Goal: Contribute content

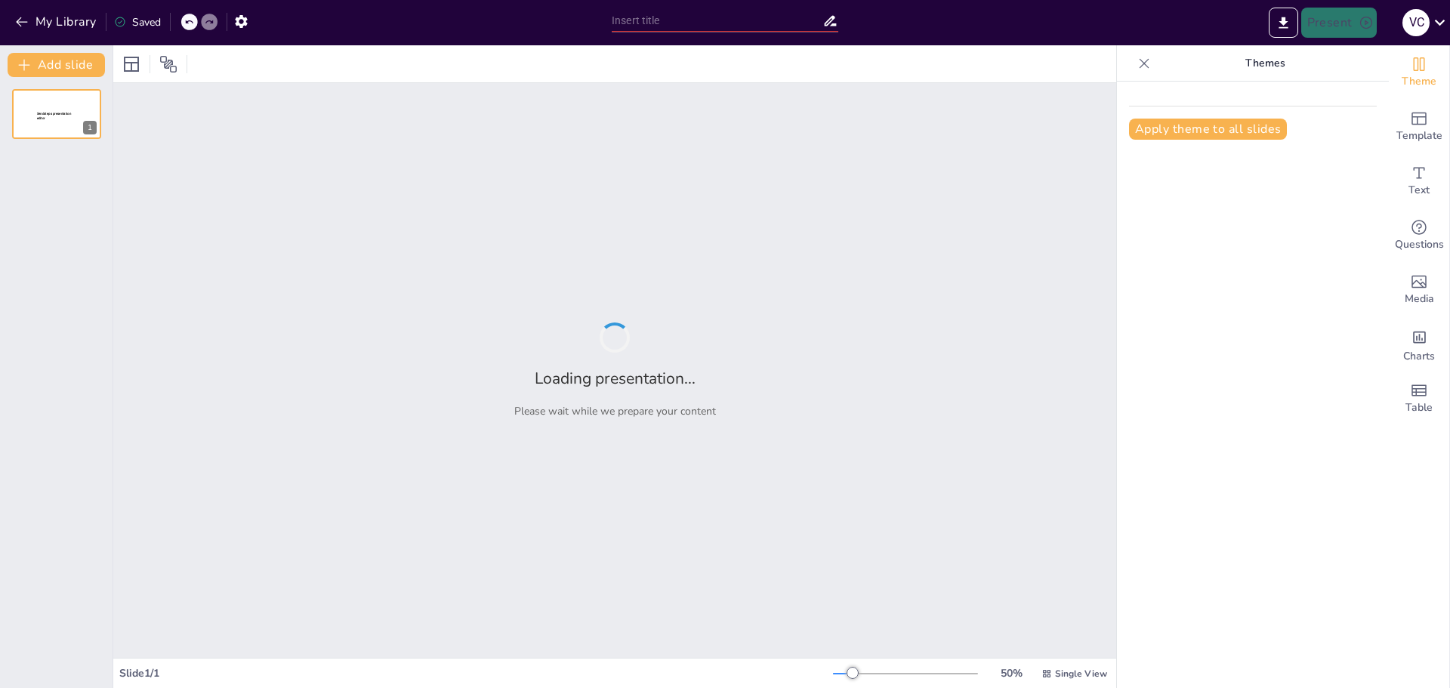
type input "Imported Delipack presentation.pptx"
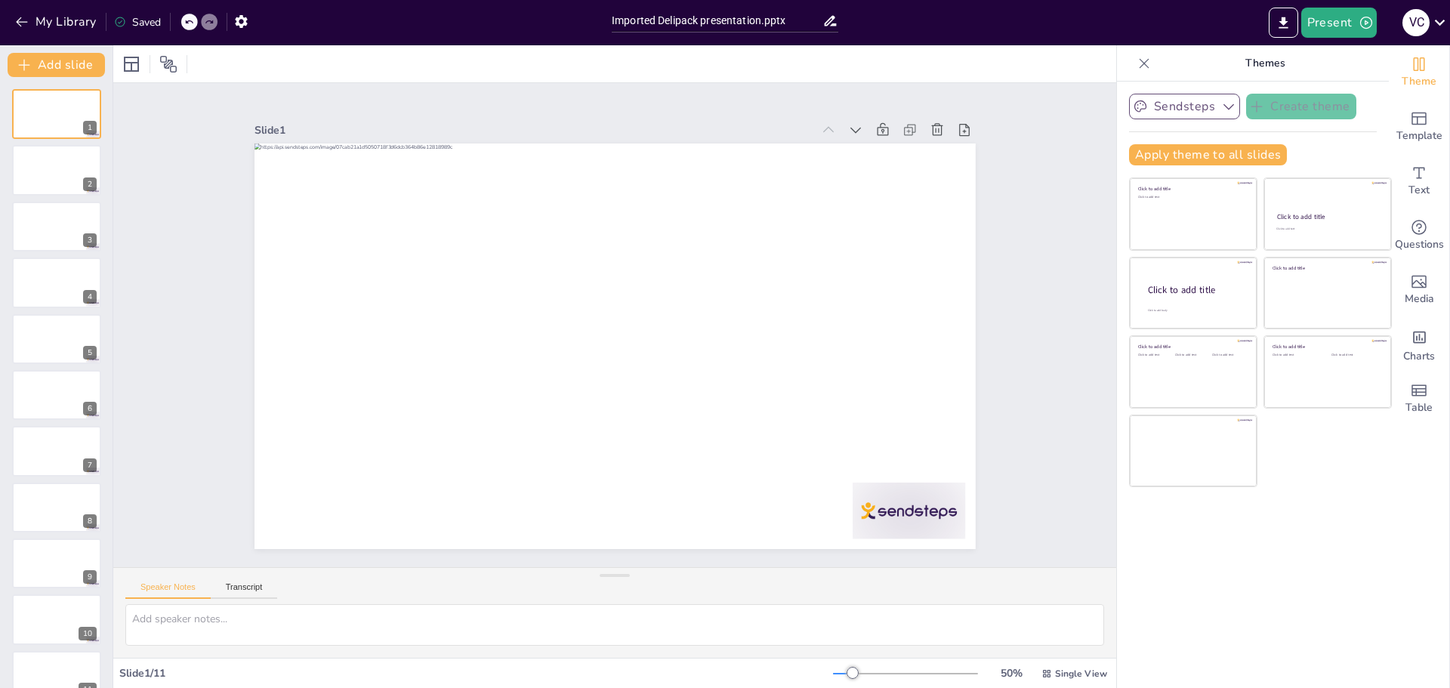
click at [1221, 100] on icon "button" at bounding box center [1228, 106] width 15 height 15
click at [1188, 105] on button "Sendsteps" at bounding box center [1184, 107] width 111 height 26
click at [26, 20] on icon "button" at bounding box center [21, 21] width 15 height 15
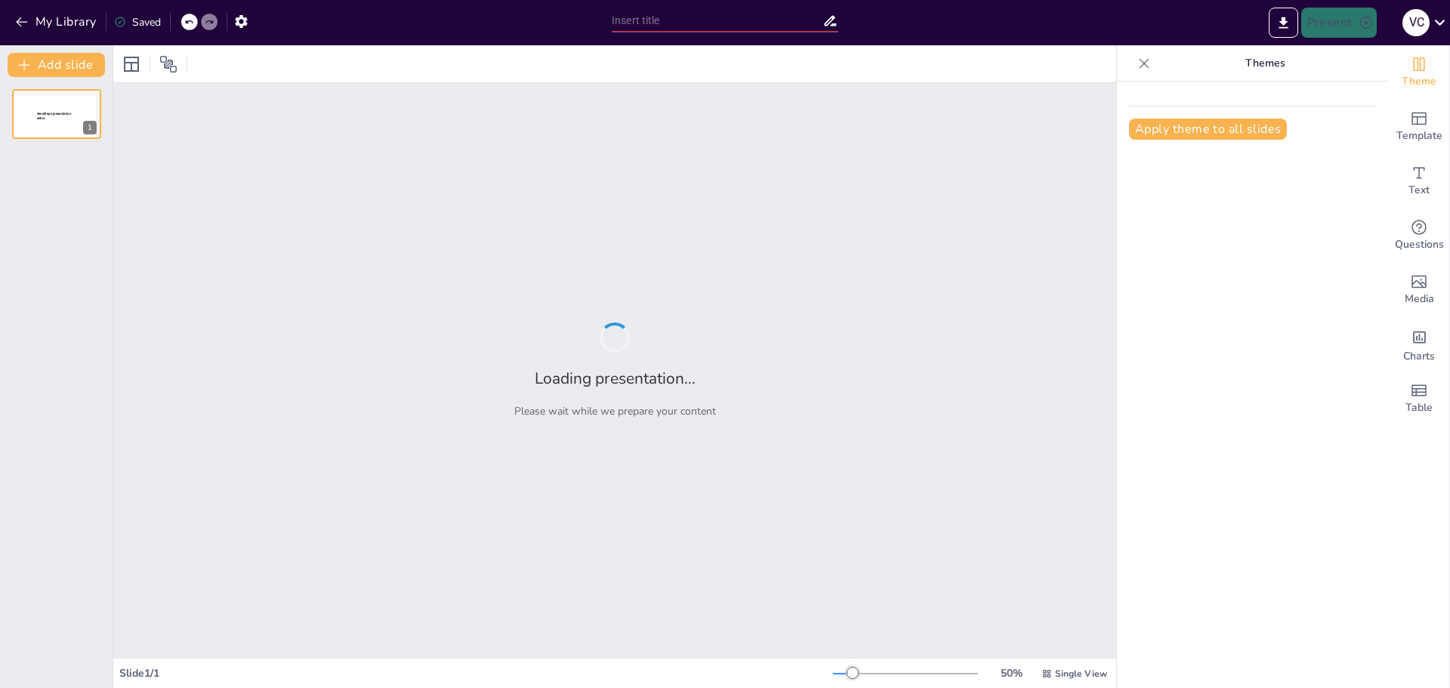
type input "Global Reach: Exporting Quality Fruits Across Continents"
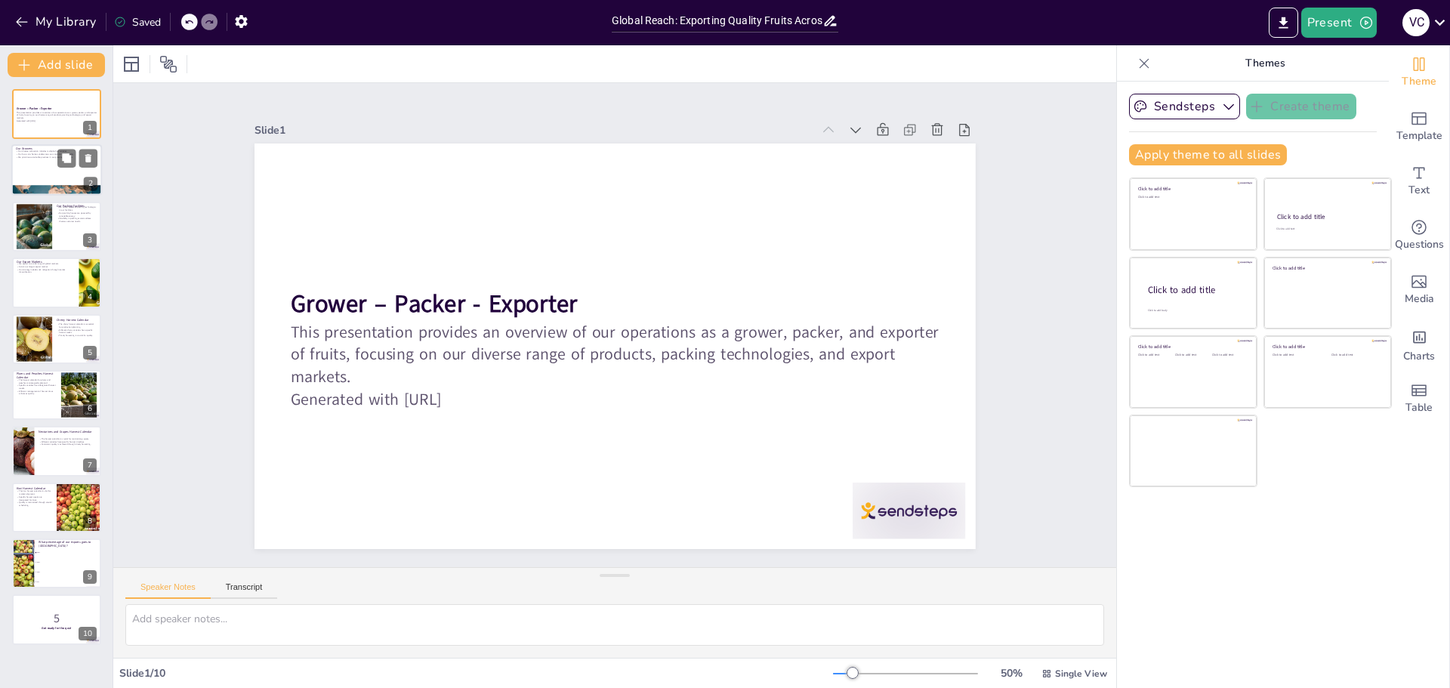
checkbox input "true"
click at [68, 172] on div at bounding box center [56, 170] width 91 height 51
type textarea "Our diverse range of fruits allows us to cater to various market demands, ensur…"
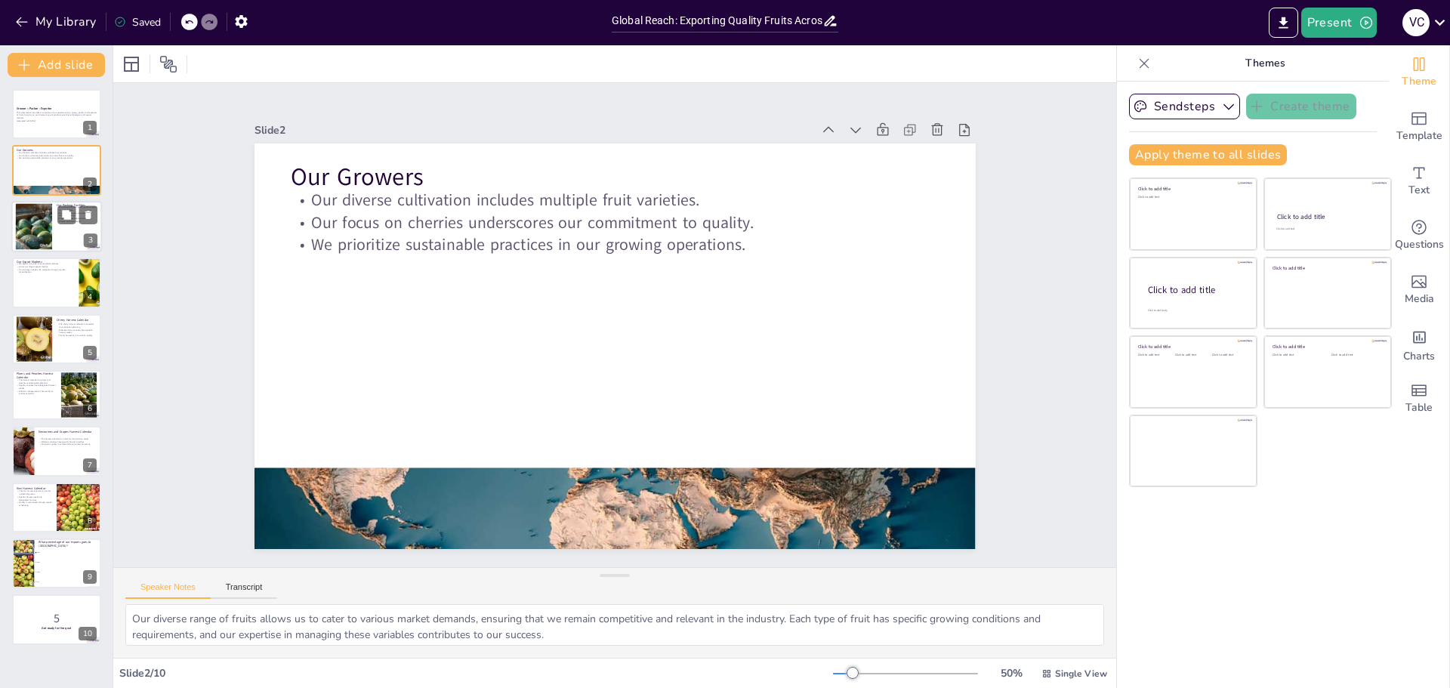
checkbox input "true"
click at [37, 231] on div at bounding box center [34, 226] width 88 height 46
type textarea "The use of advanced packing technologies allows us to enhance efficiency and ma…"
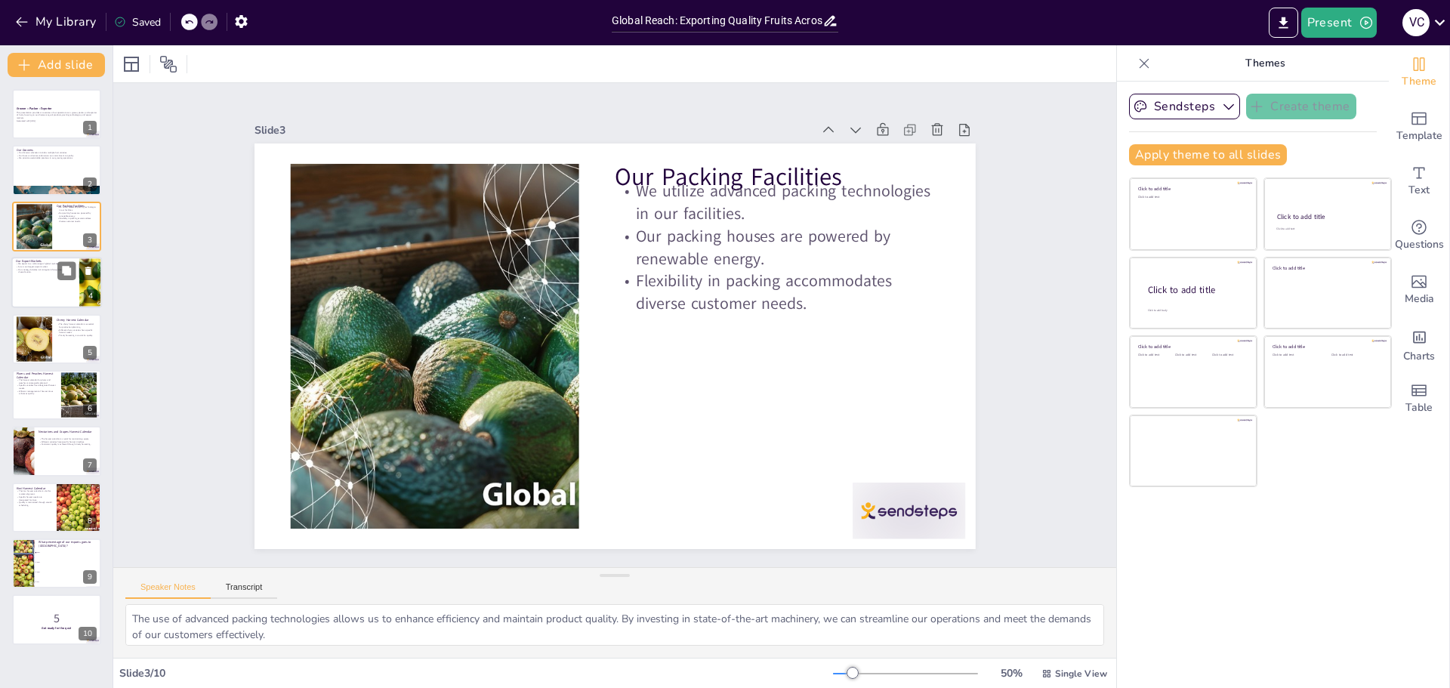
checkbox input "true"
click at [36, 283] on div at bounding box center [56, 282] width 91 height 51
type textarea "Our diverse export markets are crucial for our business growth. By distributing…"
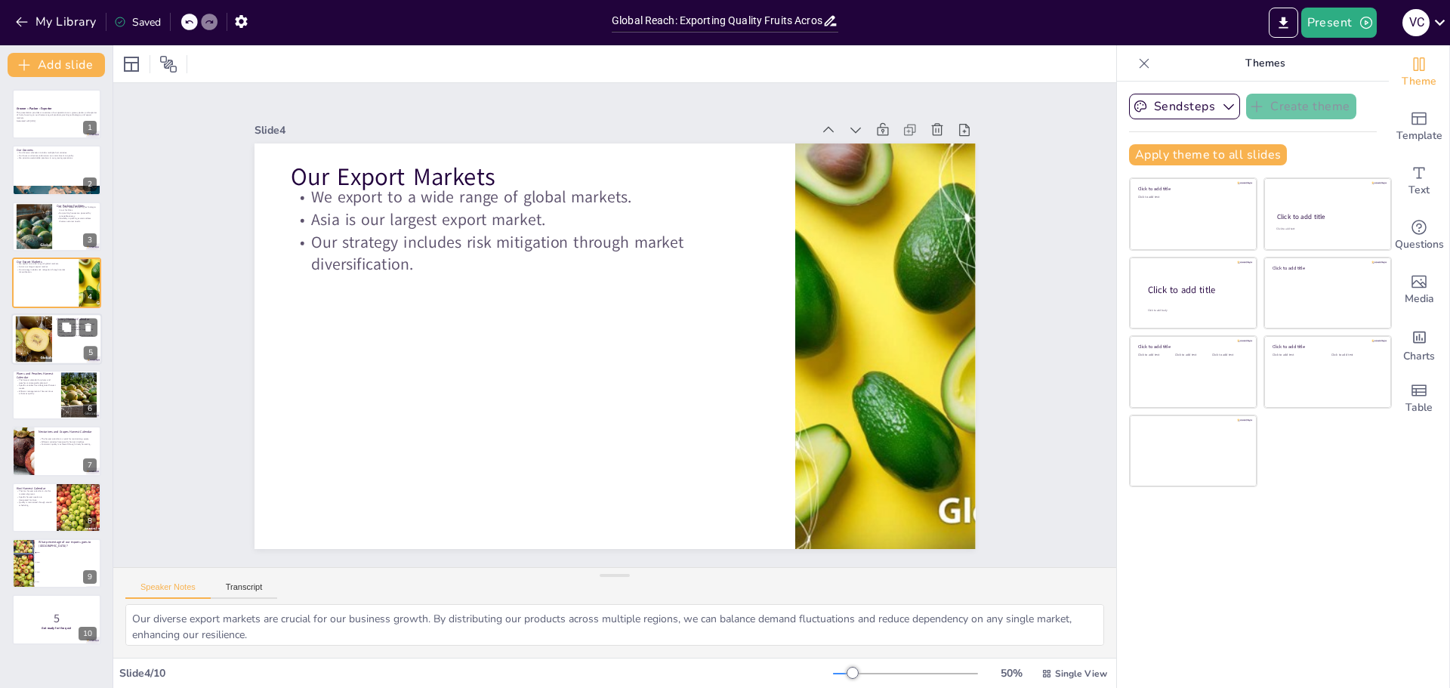
checkbox input "true"
click at [39, 326] on div at bounding box center [33, 339] width 63 height 46
type textarea "Having a clear harvest calendar allows us to efficiently plan our production sc…"
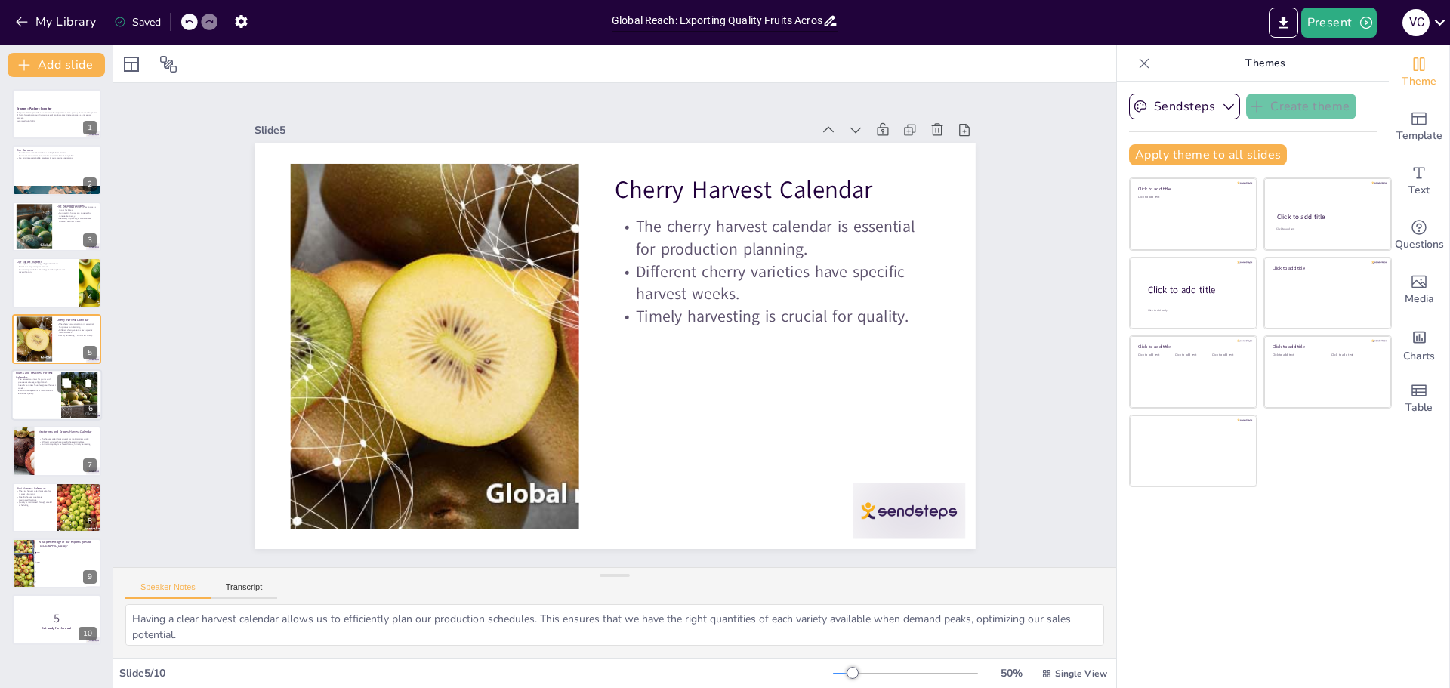
checkbox input "true"
click at [47, 388] on p "Specific varieties have designated harvest weeks." at bounding box center [36, 386] width 41 height 5
type textarea "A well-structured harvest calendar is vital for managing the production and sal…"
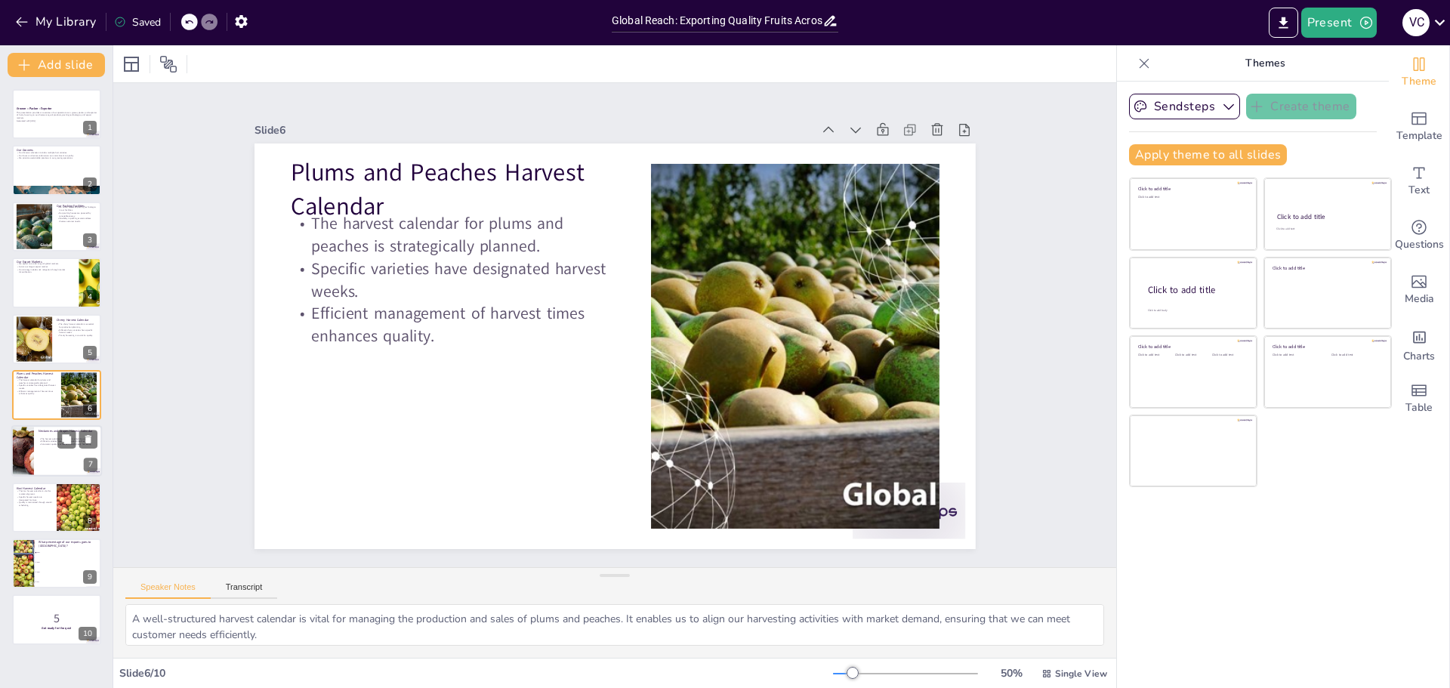
checkbox input "true"
click at [51, 451] on div at bounding box center [56, 451] width 91 height 51
type textarea "A well-planned harvest calendar is essential for ensuring a steady supply of ne…"
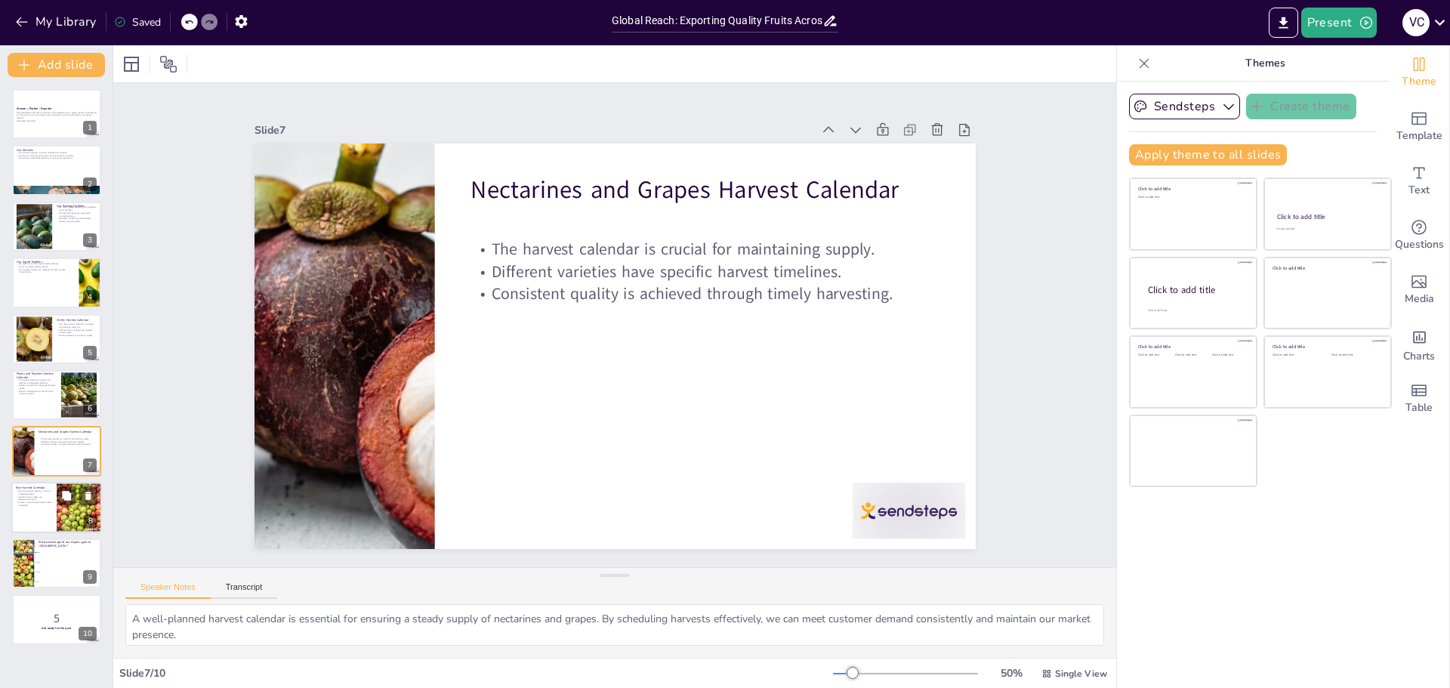
checkbox input "true"
click at [46, 500] on p "Specific harvest weeks are designated for kiwis." at bounding box center [34, 498] width 36 height 5
type textarea "A well-structured kiwi harvest calendar is crucial for aligning our production …"
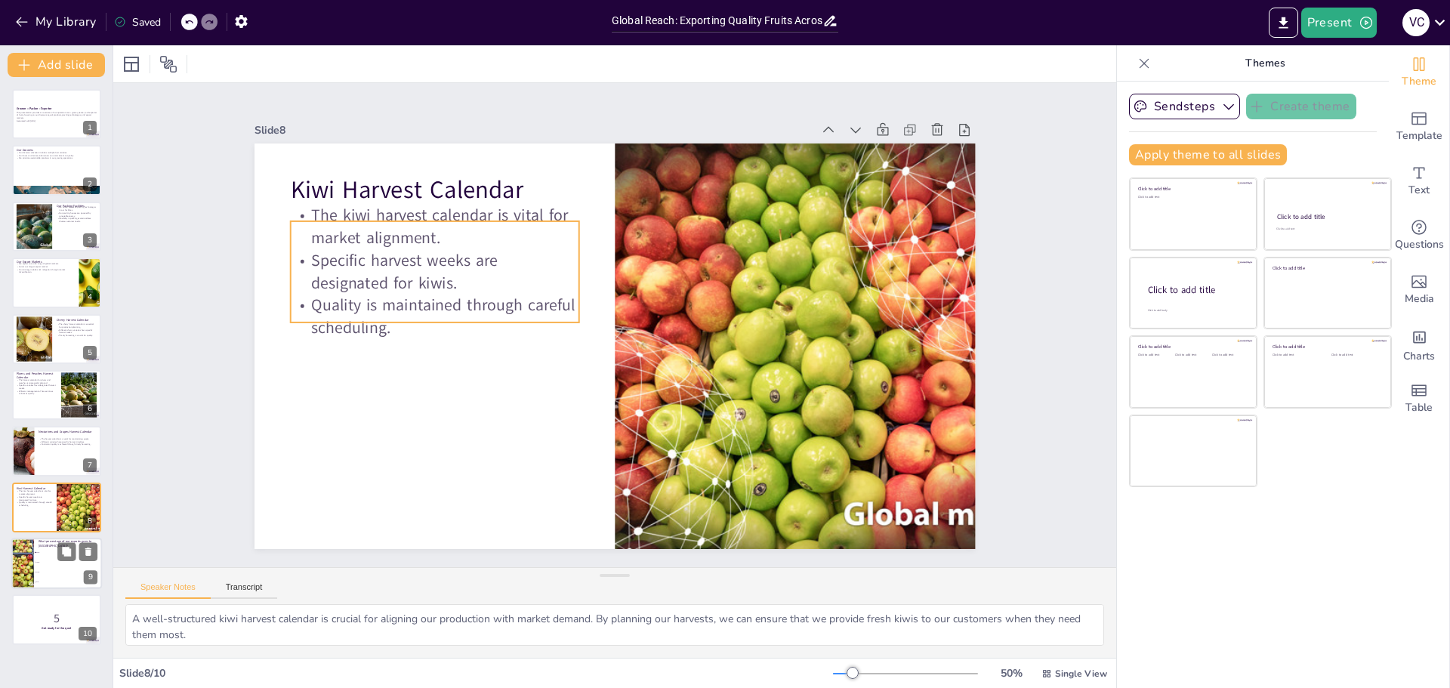
checkbox input "true"
click at [45, 559] on li "30%" at bounding box center [68, 562] width 68 height 10
type textarea "The correct answer is 50%, as mentioned in the slide titled "Our Export Markets…"
checkbox input "true"
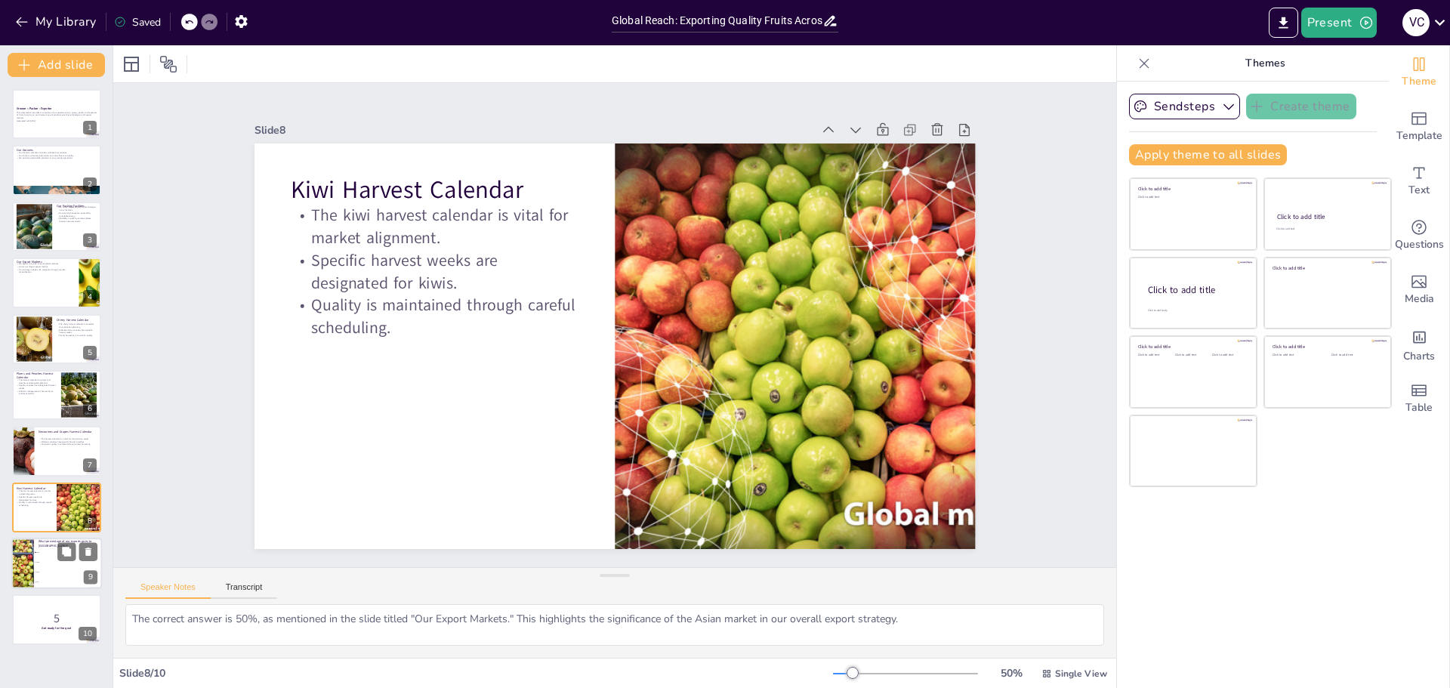
checkbox input "true"
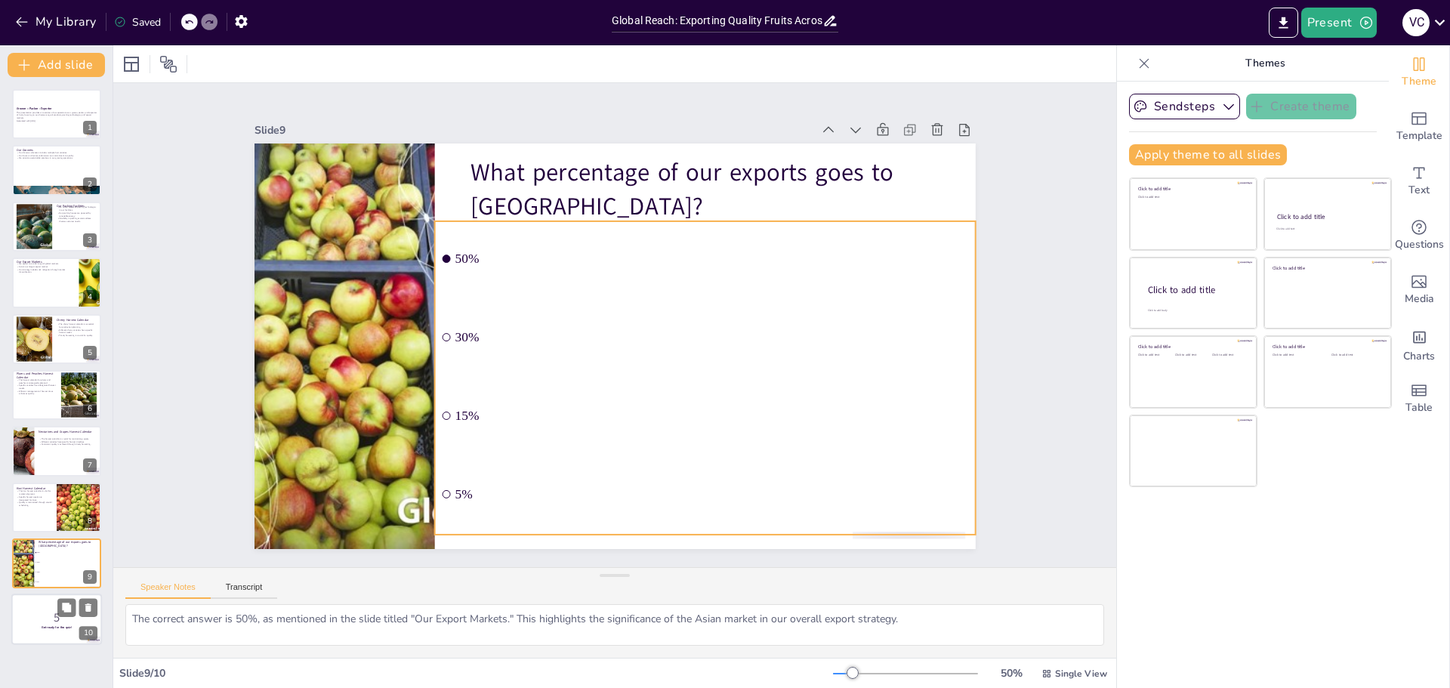
checkbox input "true"
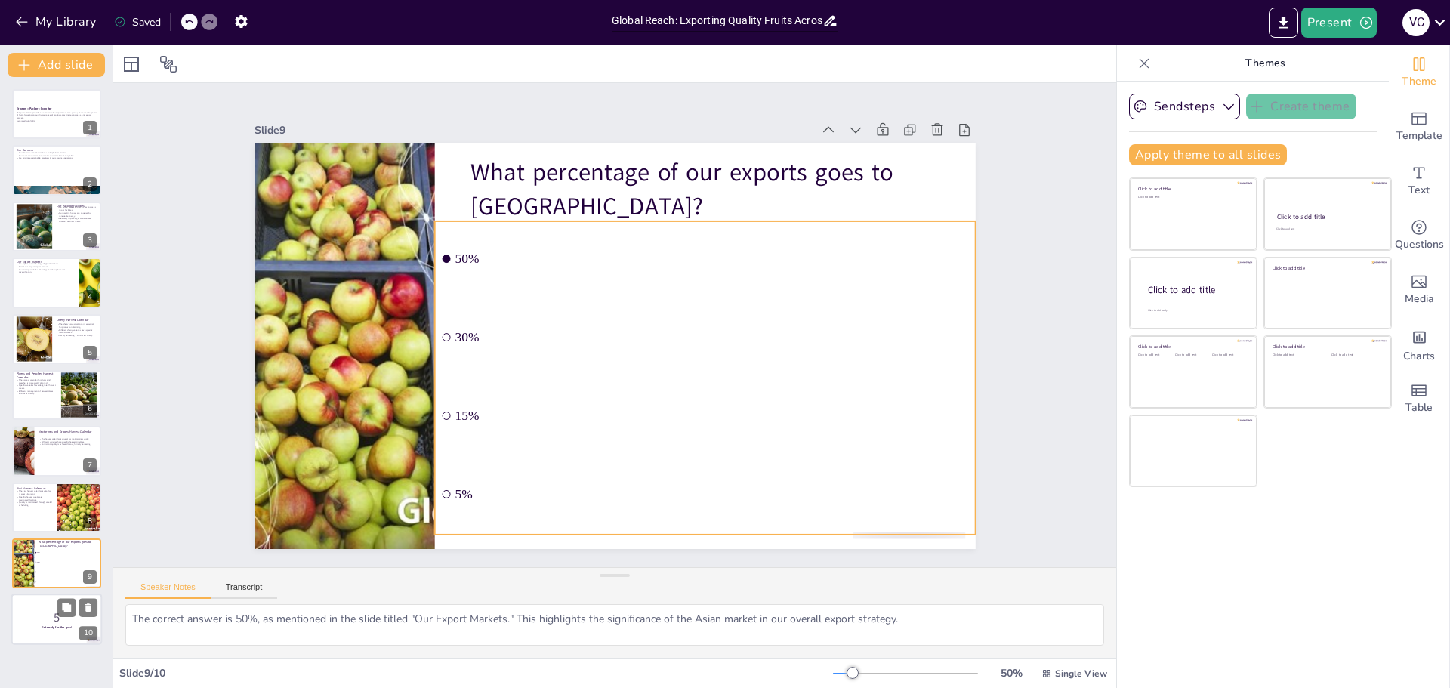
checkbox input "true"
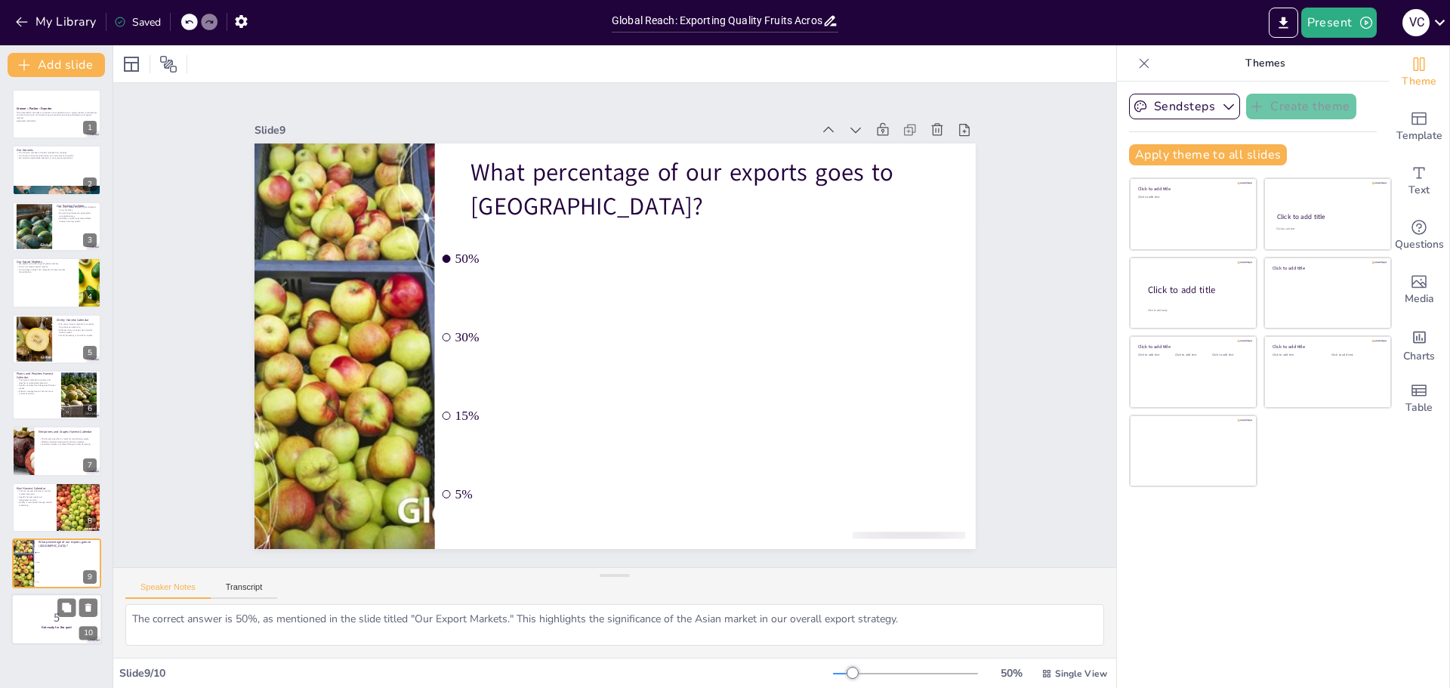
click at [45, 624] on p "5" at bounding box center [57, 618] width 82 height 17
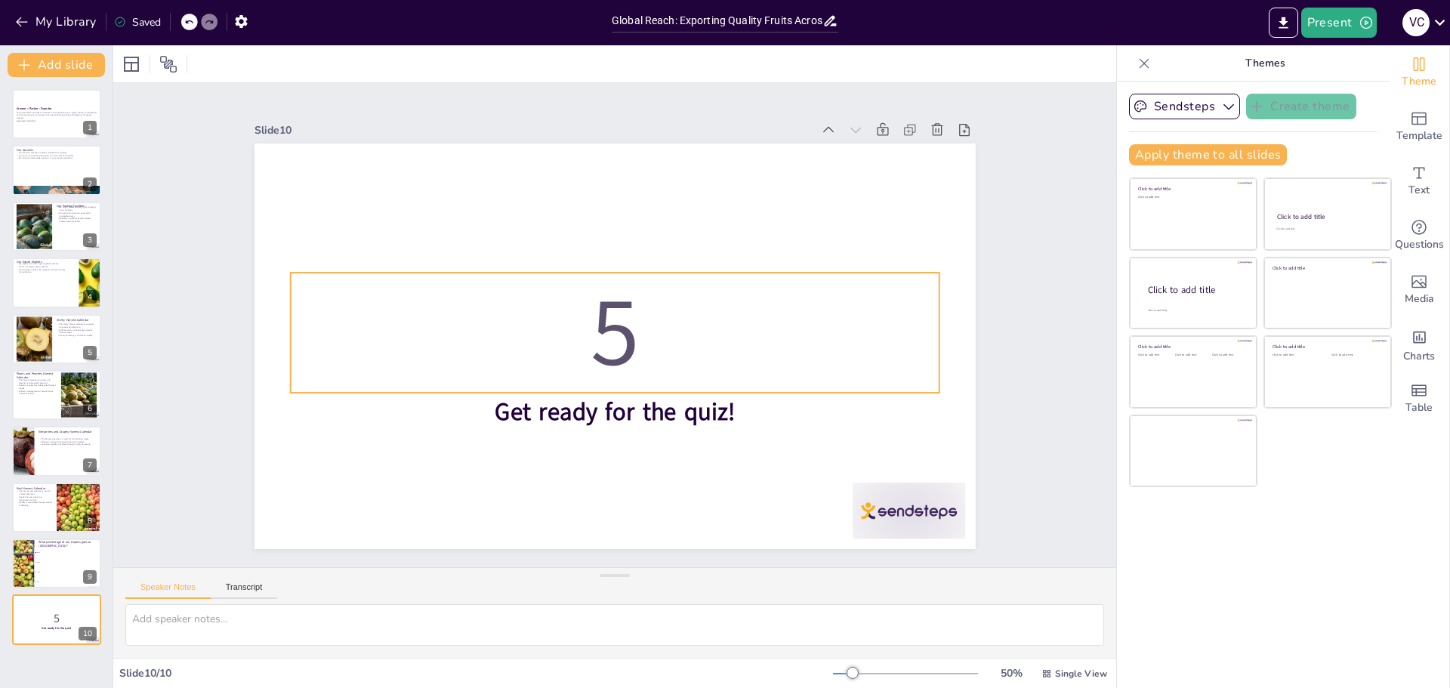
checkbox input "true"
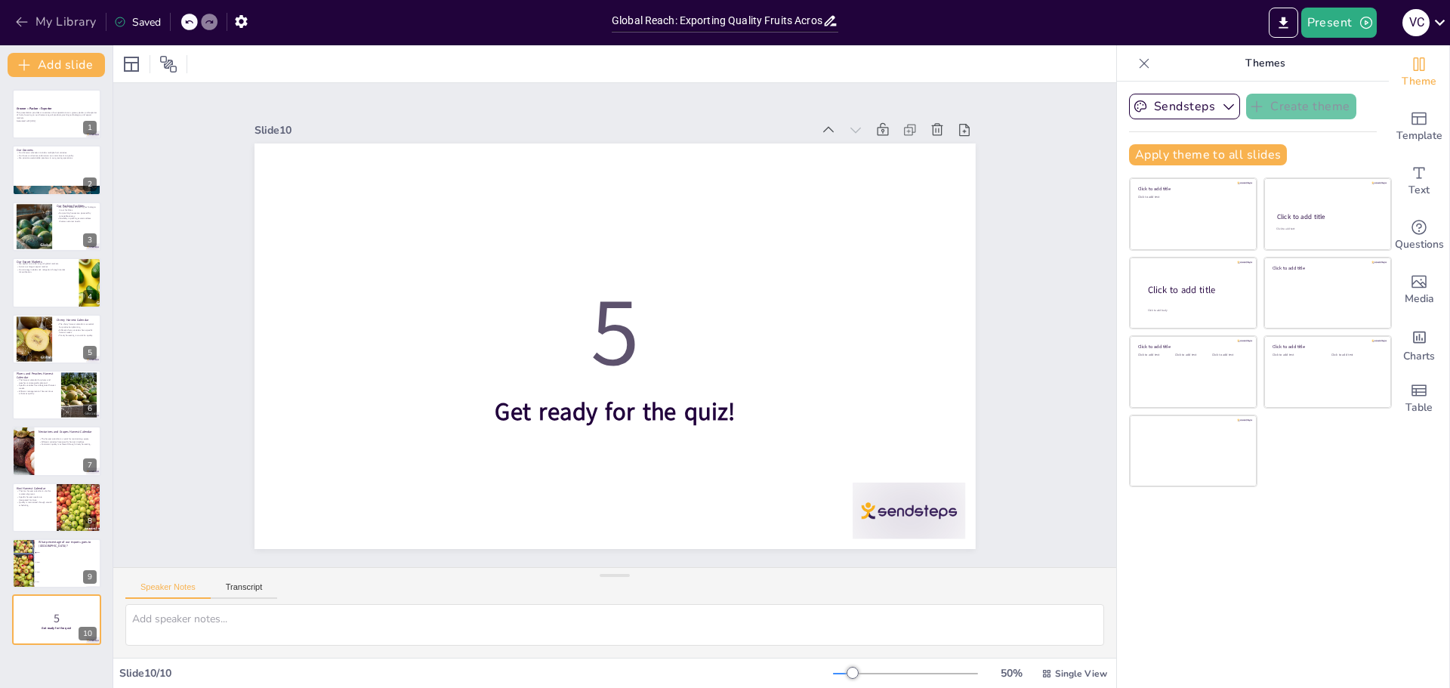
click at [23, 29] on icon "button" at bounding box center [21, 21] width 15 height 15
